Goal: Browse casually

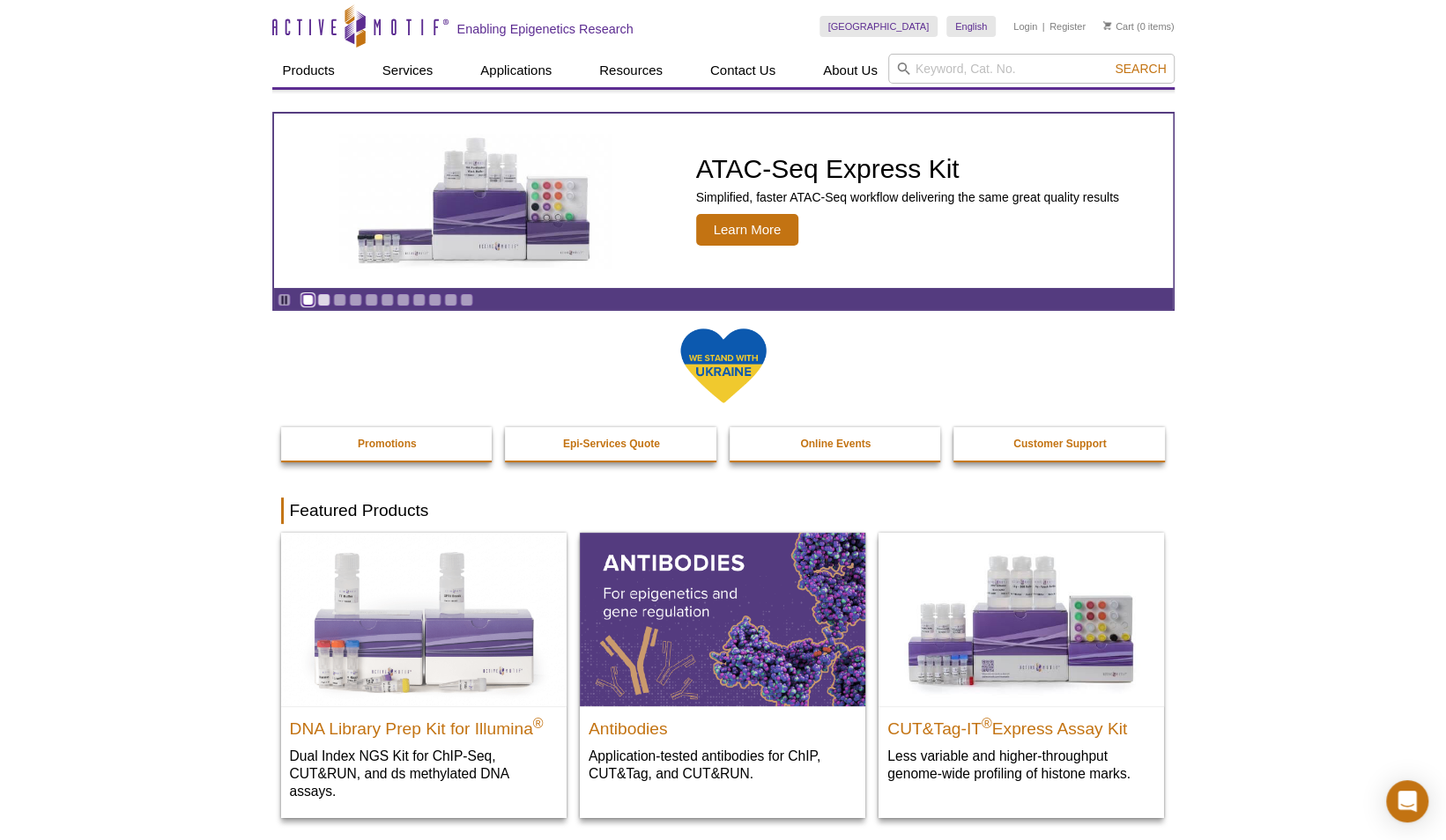
click at [308, 296] on link "Go to slide 1" at bounding box center [307, 300] width 14 height 14
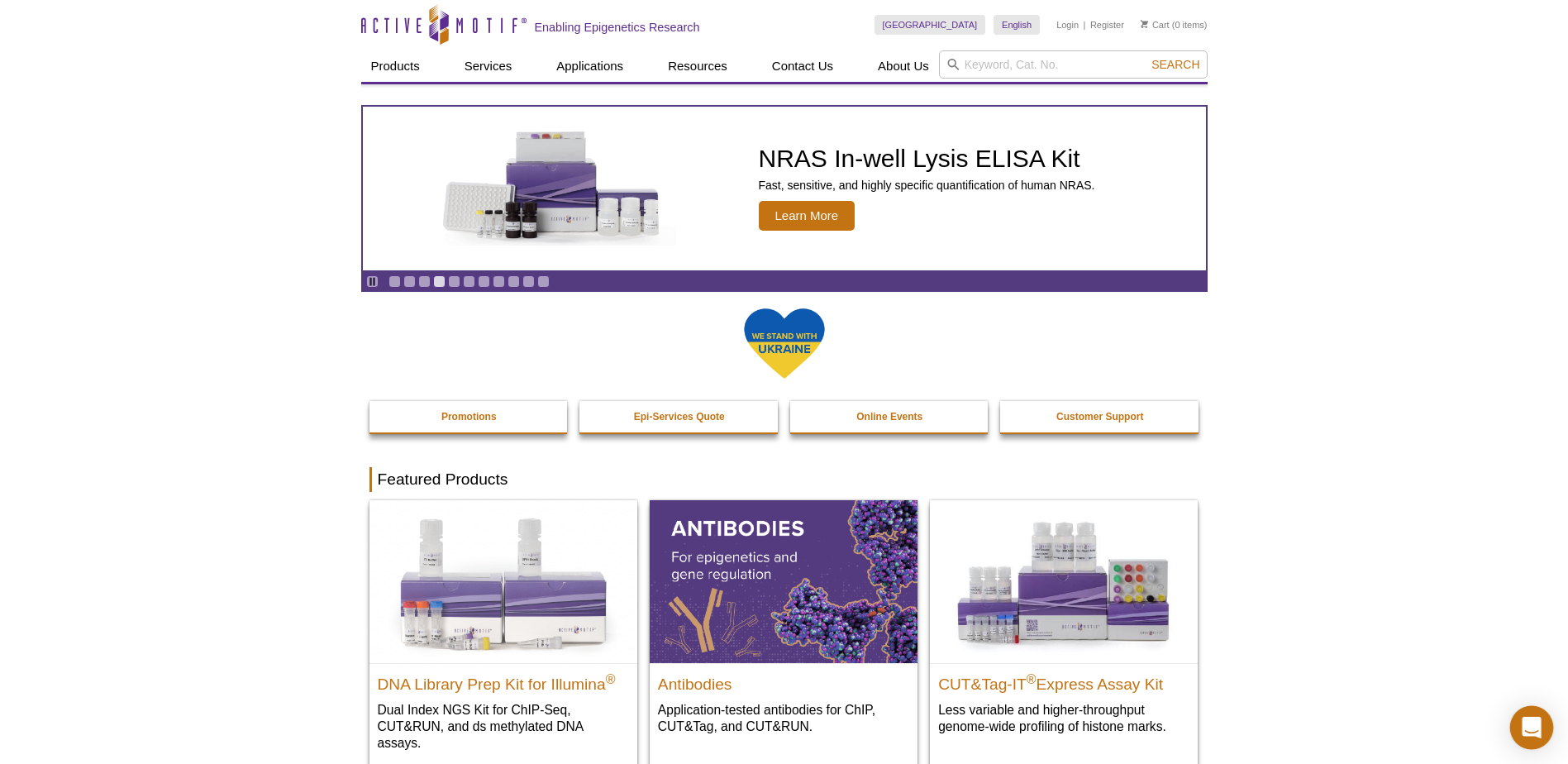
click at [1531, 731] on icon "Open Intercom Messenger" at bounding box center [1531, 727] width 19 height 21
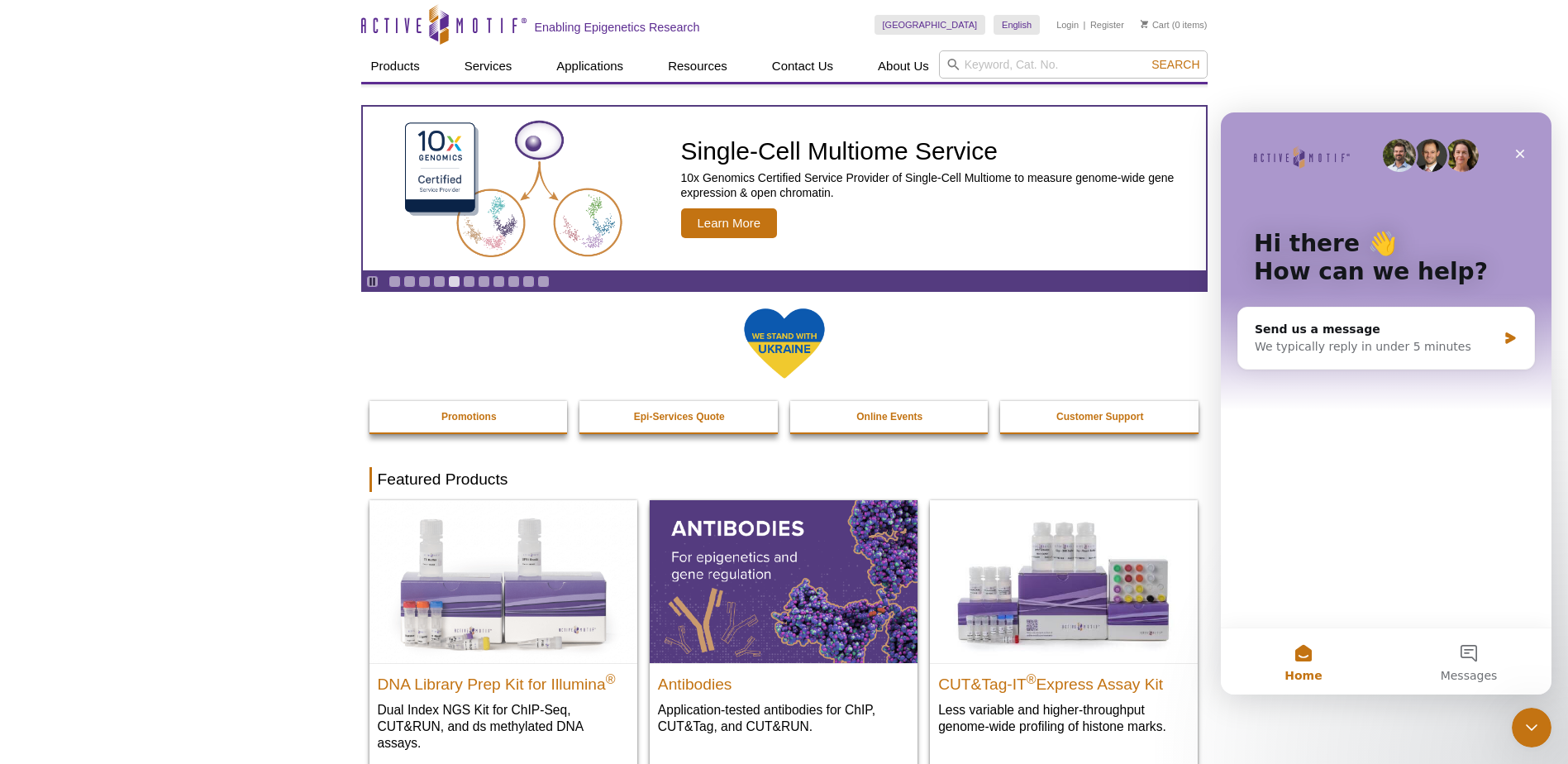
click at [1432, 166] on img "Intercom messenger" at bounding box center [1431, 155] width 33 height 33
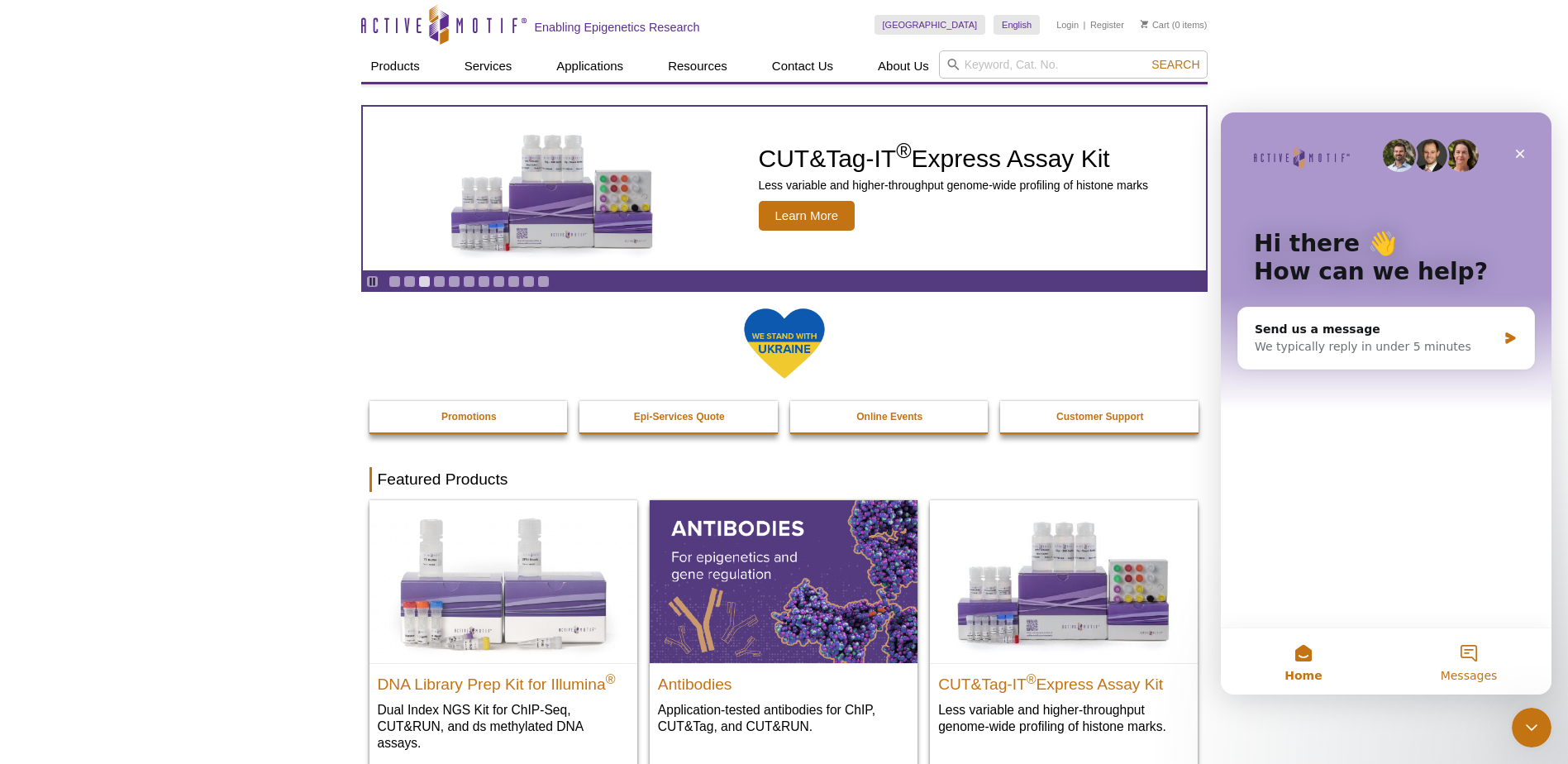
click at [1466, 670] on span "Messages" at bounding box center [1469, 676] width 57 height 12
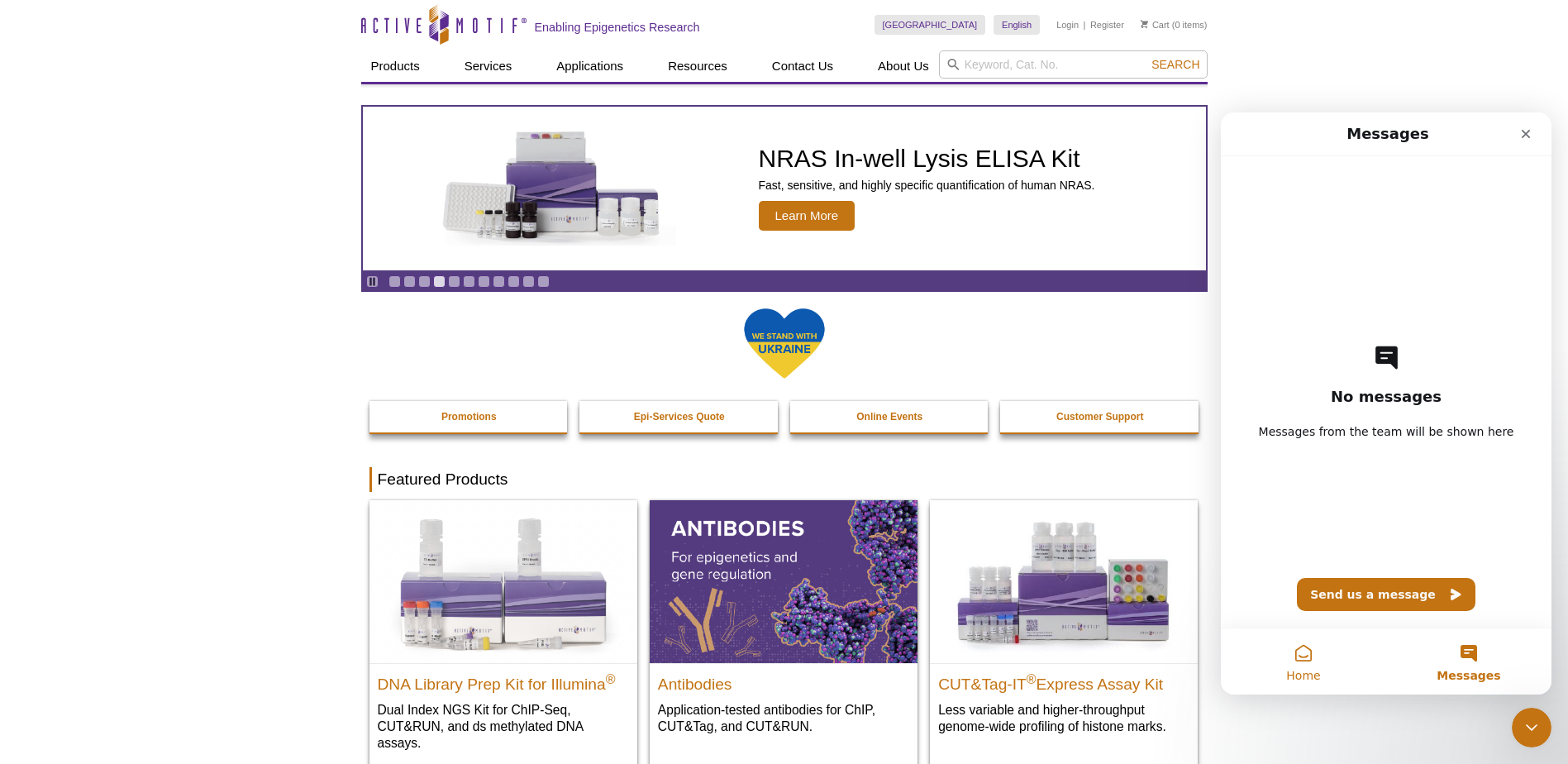
click at [1312, 665] on button "Home" at bounding box center [1304, 662] width 166 height 67
